Goal: Information Seeking & Learning: Learn about a topic

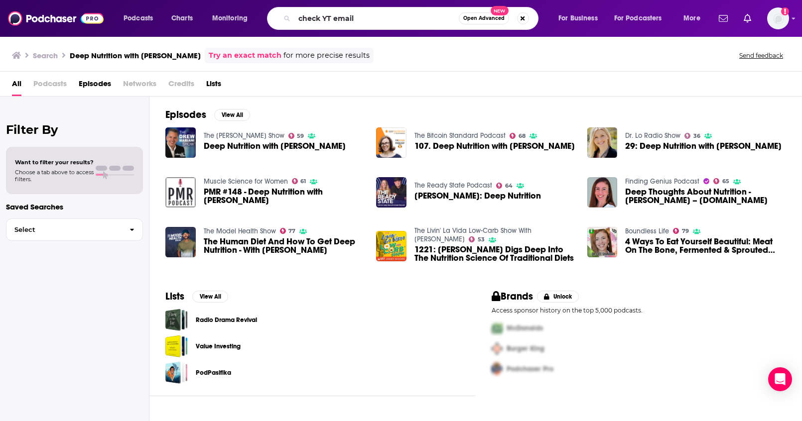
type input "check YT email"
click at [524, 15] on button "Search podcasts, credits, & more..." at bounding box center [523, 18] width 12 height 12
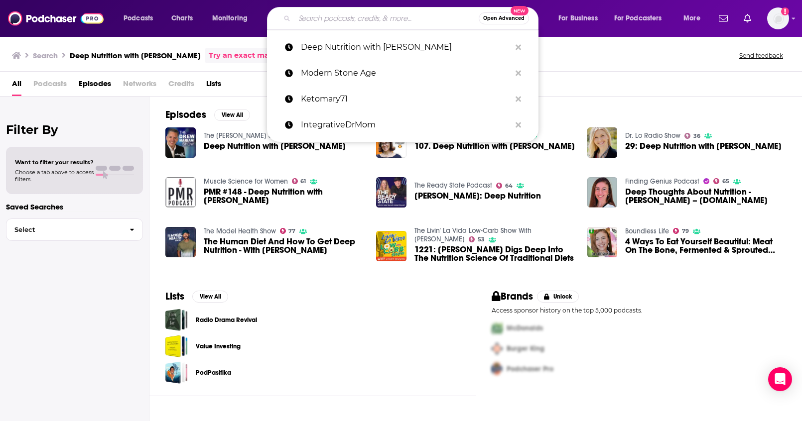
paste input "Live Savage"
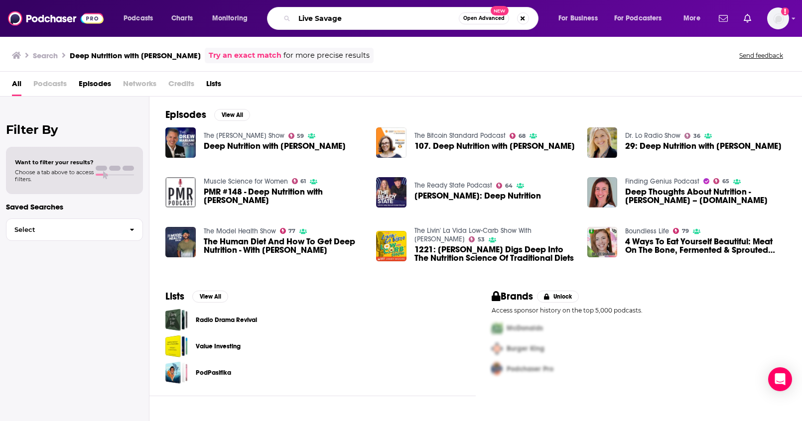
type input "Live Savage"
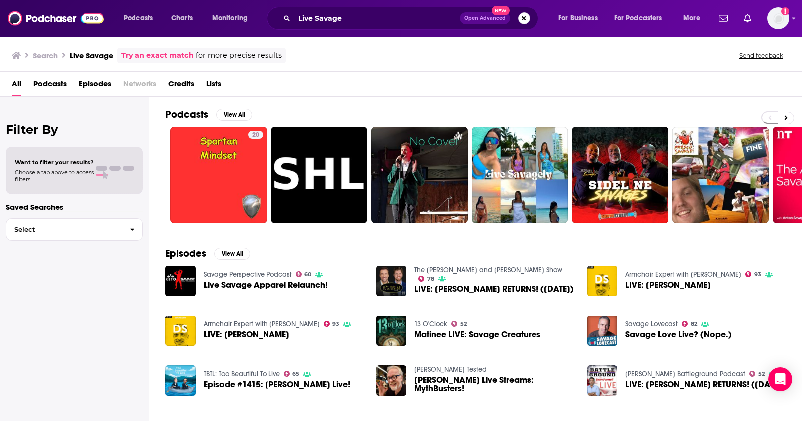
click at [528, 20] on button "Search podcasts, credits, & more..." at bounding box center [524, 18] width 12 height 12
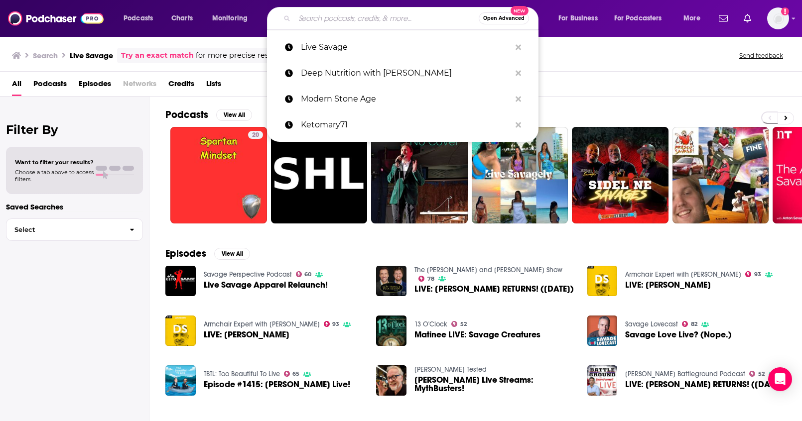
paste input "peluva"
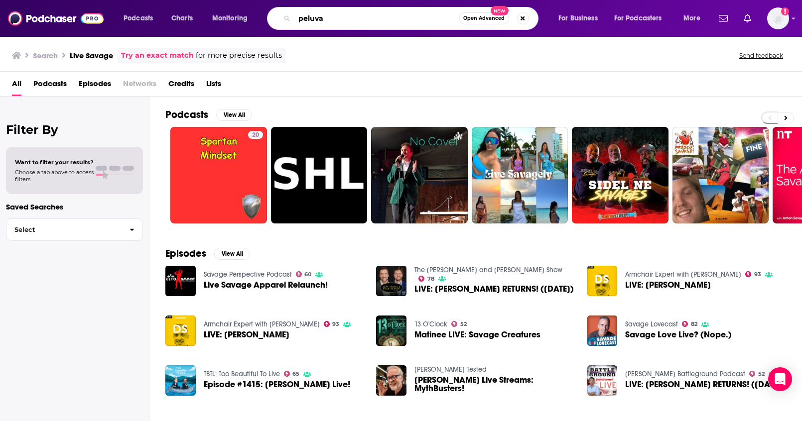
type input "peluva"
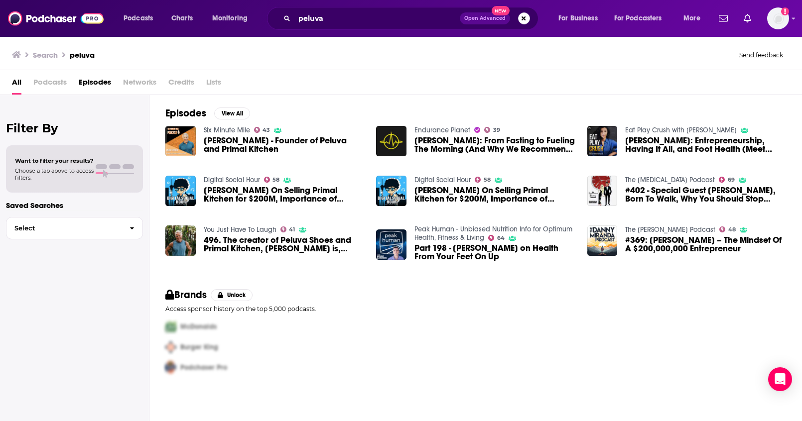
click at [523, 18] on button "Search podcasts, credits, & more..." at bounding box center [524, 18] width 12 height 12
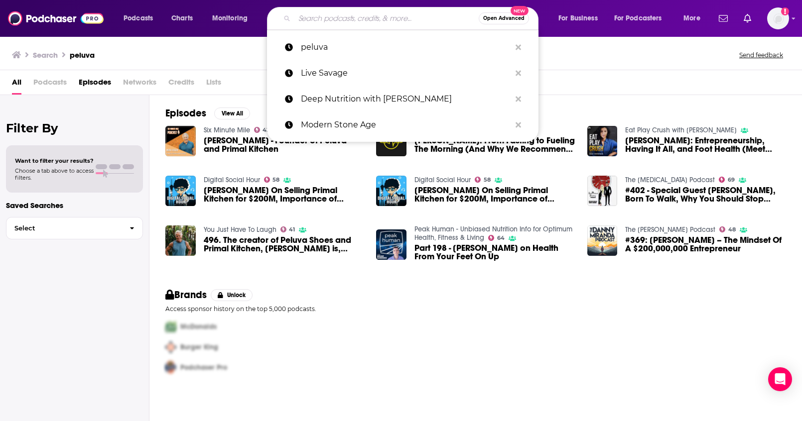
paste input "[PERSON_NAME]"
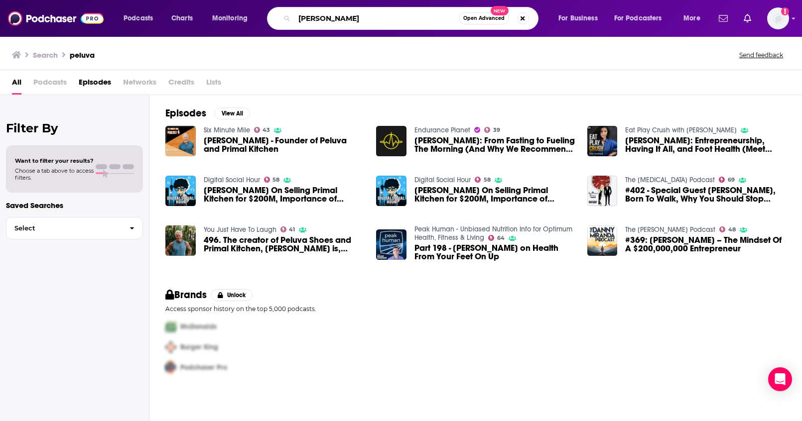
type input "[PERSON_NAME]"
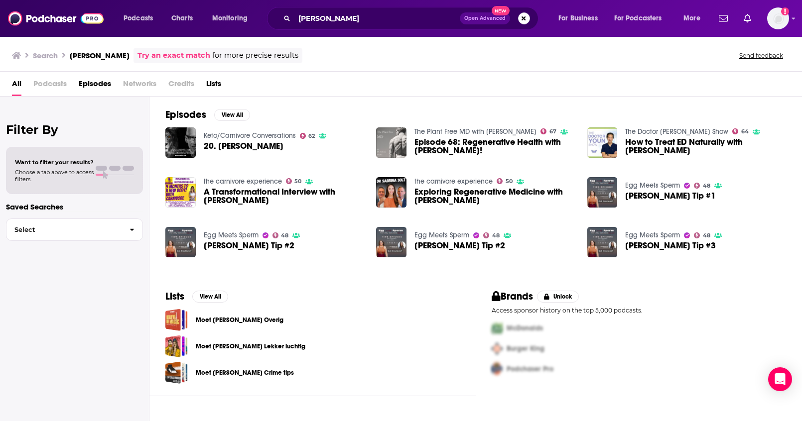
click at [520, 18] on button "Search podcasts, credits, & more..." at bounding box center [524, 18] width 12 height 12
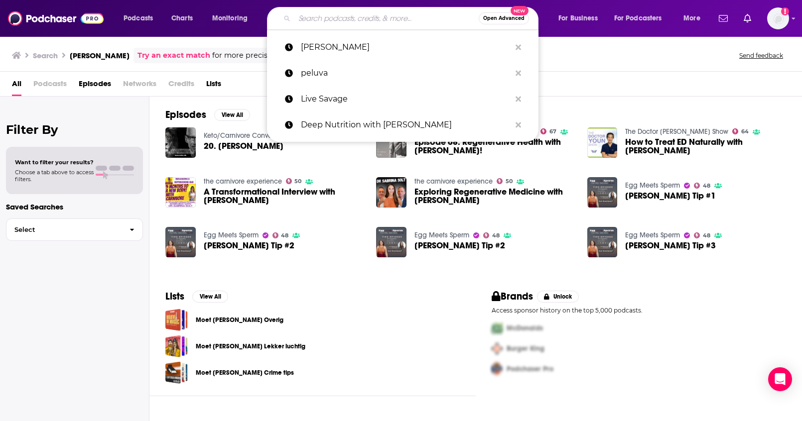
paste input "The Breath Source"
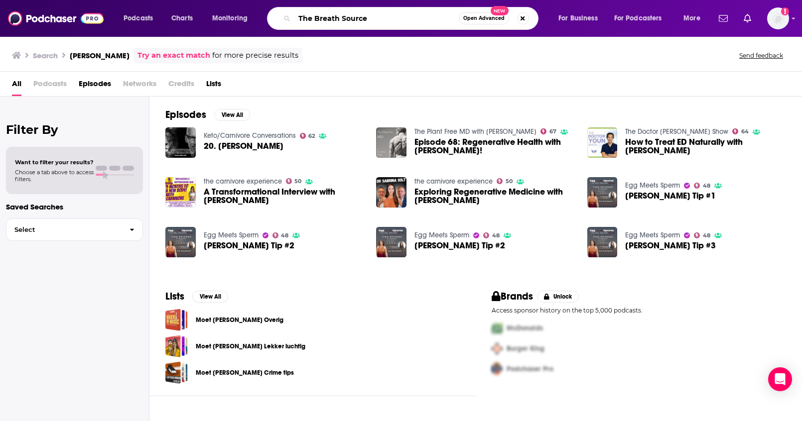
type input "The Breath Source"
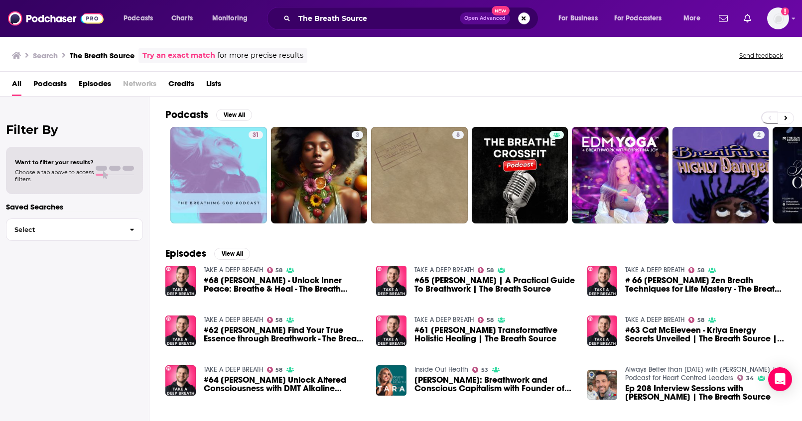
click at [526, 20] on button "Search podcasts, credits, & more..." at bounding box center [524, 18] width 12 height 12
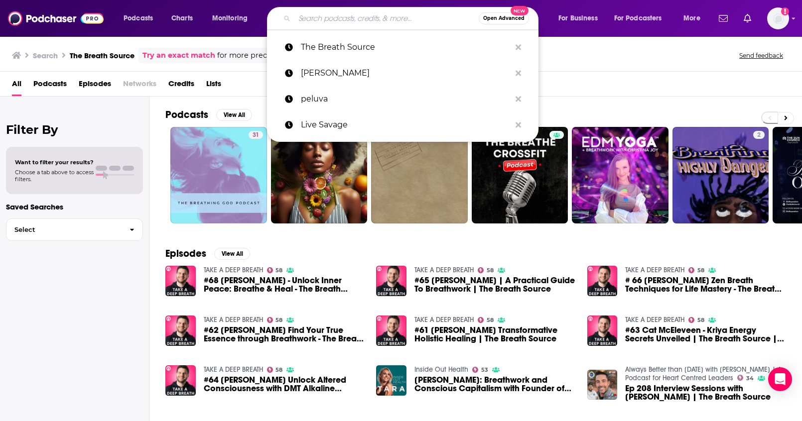
paste input "Quantum Power Channel"
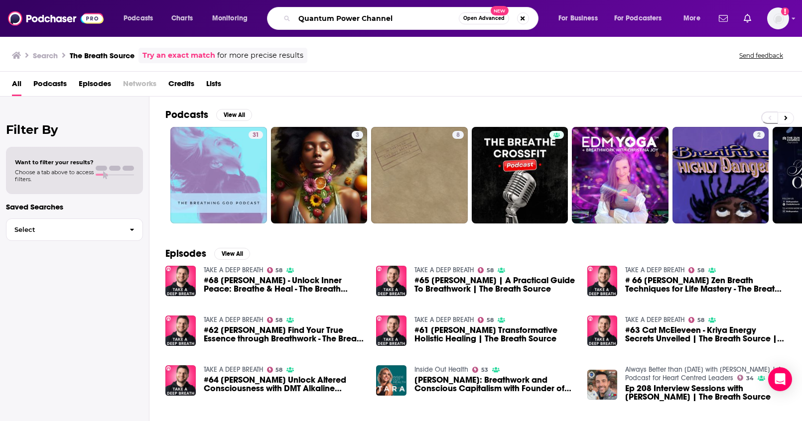
type input "Quantum Power Channel"
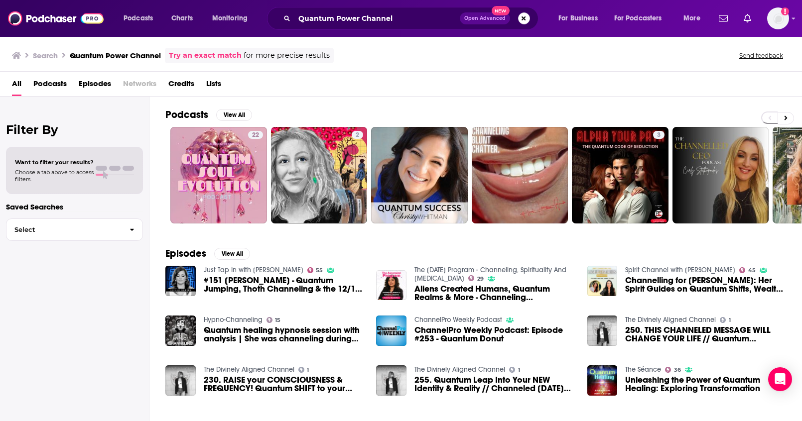
click at [518, 16] on button "Search podcasts, credits, & more..." at bounding box center [524, 18] width 12 height 12
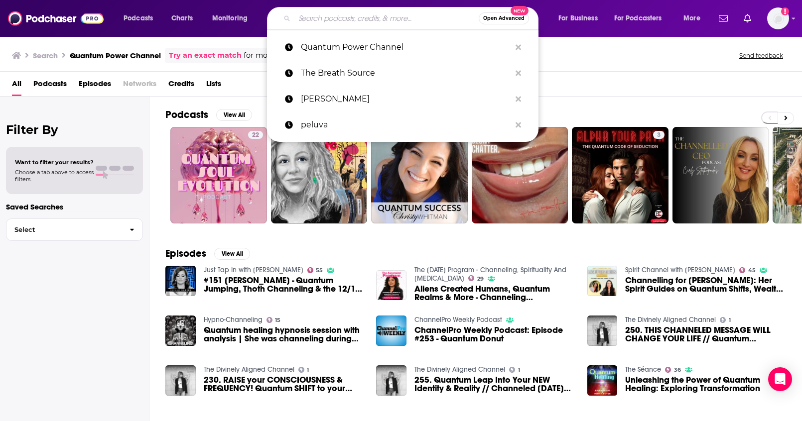
paste input "CarnivoreDoctor"
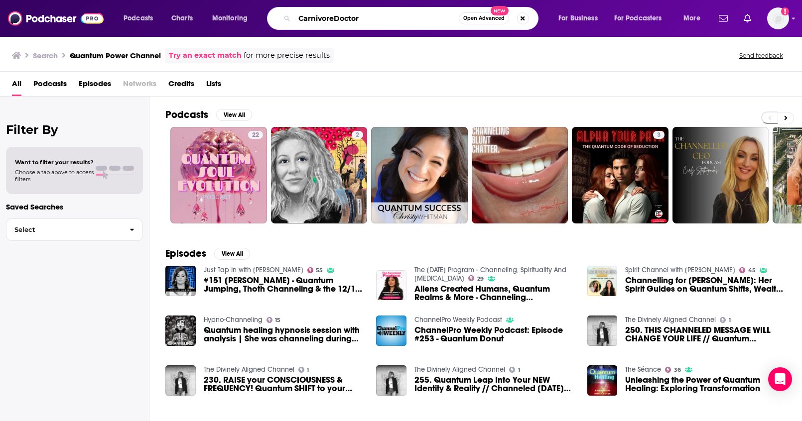
type input "CarnivoreDoctor"
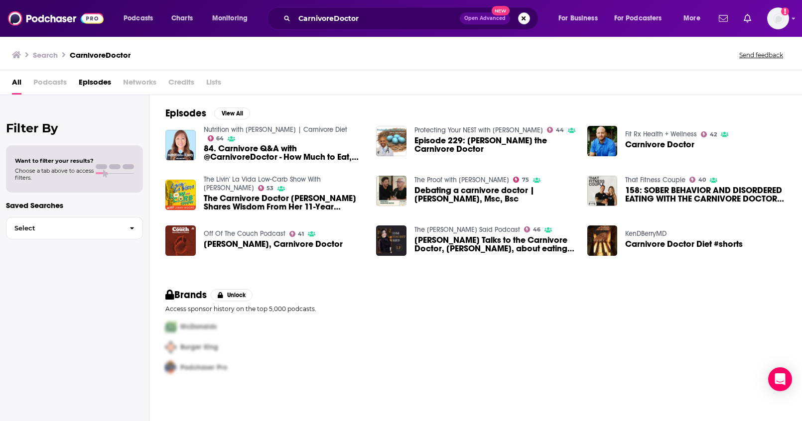
click at [520, 17] on button "Search podcasts, credits, & more..." at bounding box center [524, 18] width 12 height 12
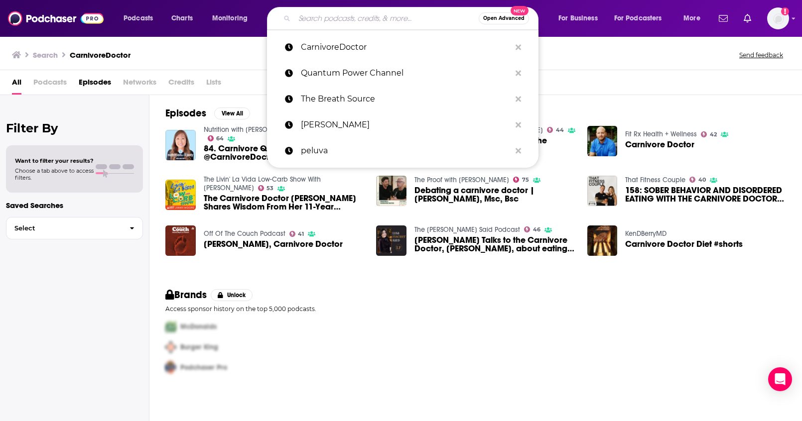
paste input "Doctor [PERSON_NAME]"
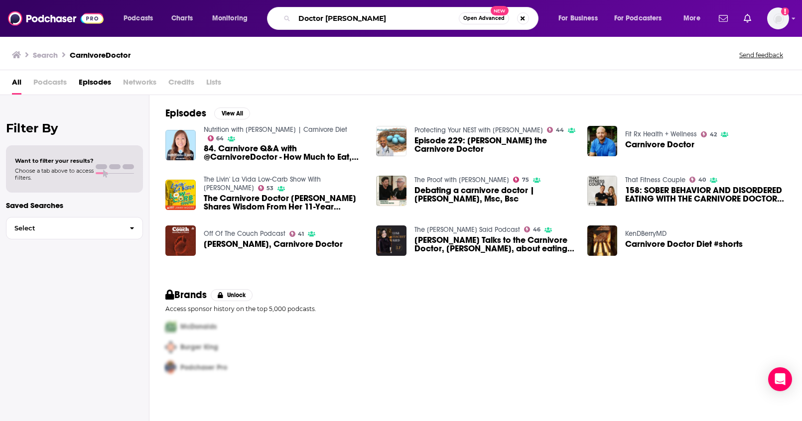
type input "Doctor [PERSON_NAME]"
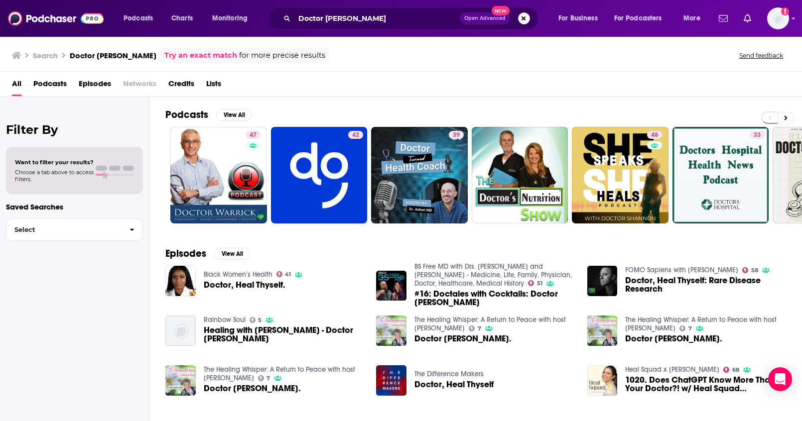
click at [524, 21] on button "Search podcasts, credits, & more..." at bounding box center [524, 18] width 12 height 12
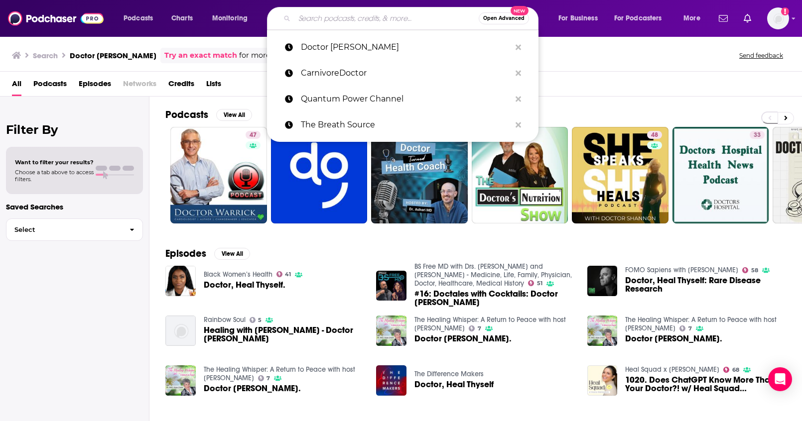
paste input "OsteoStrong"
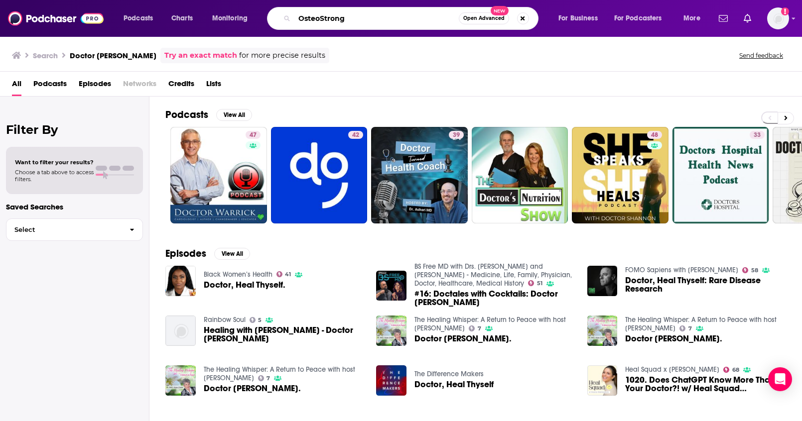
type input "OsteoStrong"
